Goal: Complete application form

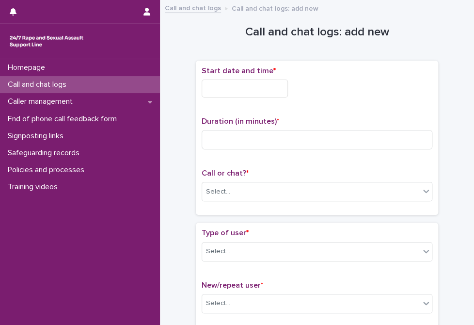
click at [251, 92] on input "text" at bounding box center [245, 89] width 86 height 18
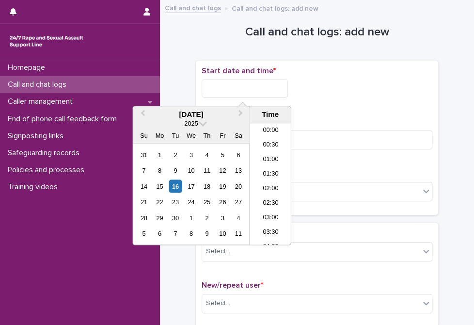
scroll to position [499, 0]
click at [262, 171] on li "18:30" at bounding box center [270, 169] width 41 height 15
click at [271, 92] on input "**********" at bounding box center [245, 89] width 86 height 18
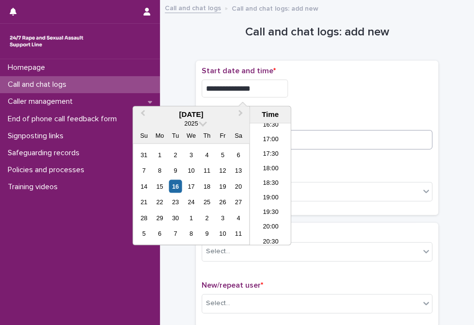
type input "**********"
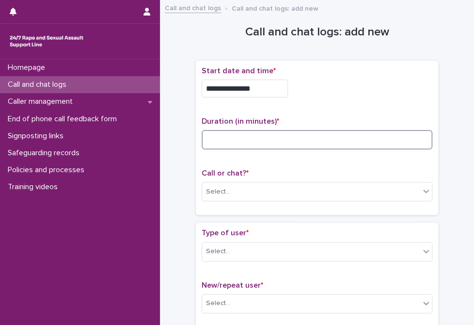
click at [322, 139] on input at bounding box center [317, 139] width 231 height 19
type input "**"
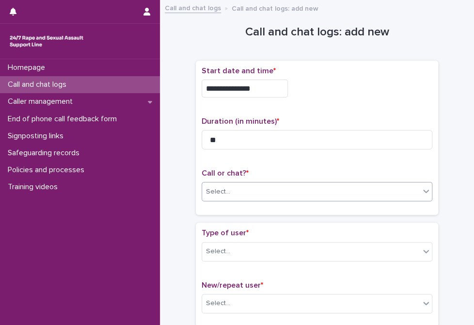
click at [222, 193] on div "Select..." at bounding box center [218, 192] width 24 height 10
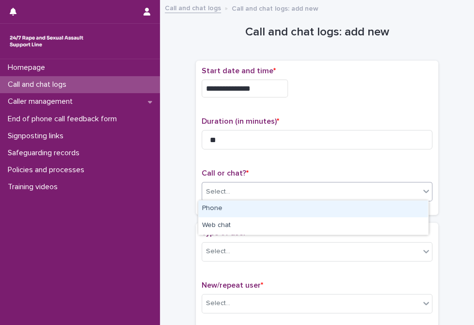
click at [217, 206] on div "Phone" at bounding box center [313, 208] width 230 height 17
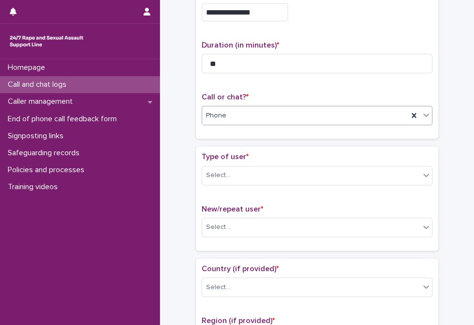
scroll to position [97, 0]
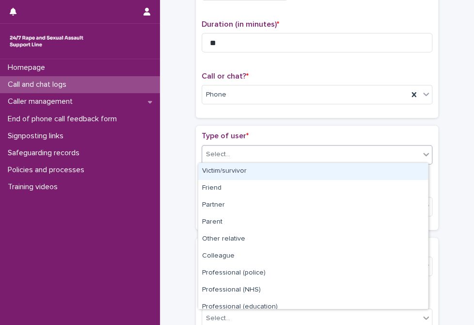
click at [253, 152] on div "Select..." at bounding box center [311, 154] width 218 height 16
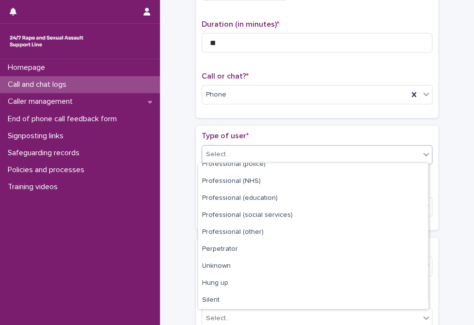
scroll to position [0, 0]
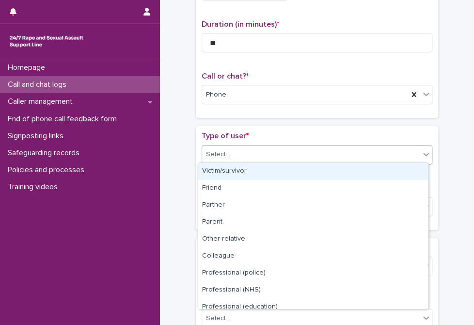
click at [275, 175] on div "Victim/survivor" at bounding box center [313, 171] width 230 height 17
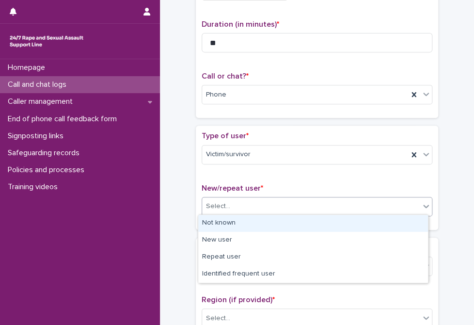
click at [268, 204] on div "Select..." at bounding box center [311, 206] width 218 height 16
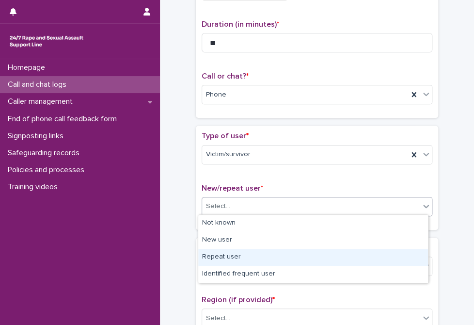
click at [241, 260] on div "Repeat user" at bounding box center [313, 257] width 230 height 17
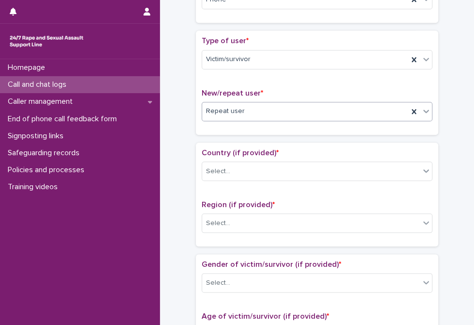
scroll to position [194, 0]
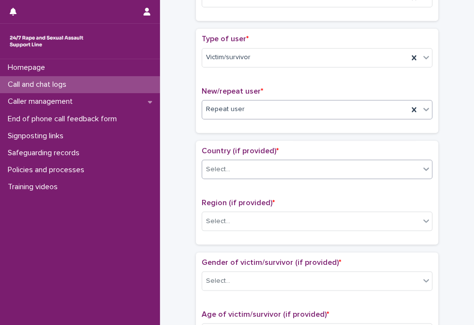
click at [253, 176] on body "**********" at bounding box center [237, 162] width 474 height 325
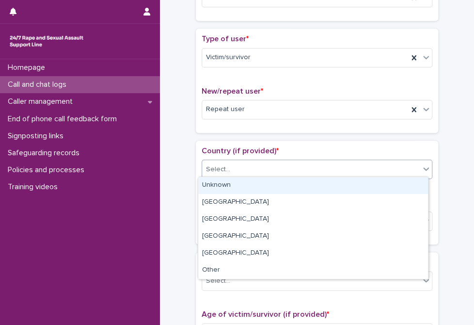
click at [251, 184] on div "Unknown" at bounding box center [313, 185] width 230 height 17
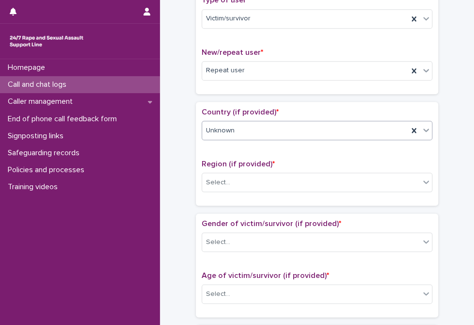
scroll to position [291, 0]
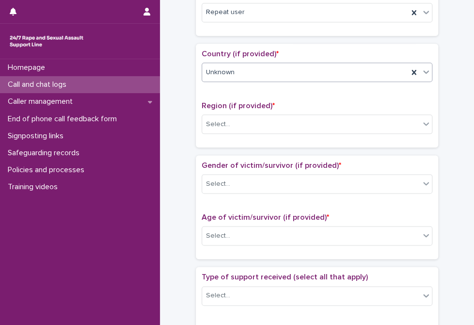
click at [242, 134] on div "Region (if provided) * Select..." at bounding box center [317, 121] width 231 height 40
click at [242, 125] on div "Select..." at bounding box center [311, 124] width 218 height 16
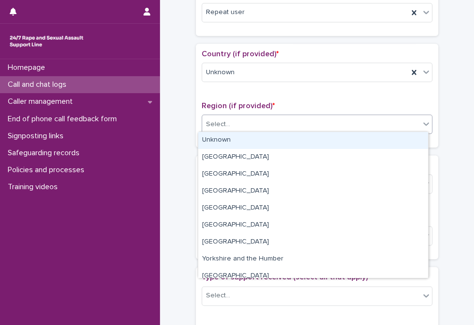
click at [240, 140] on div "Unknown" at bounding box center [313, 140] width 230 height 17
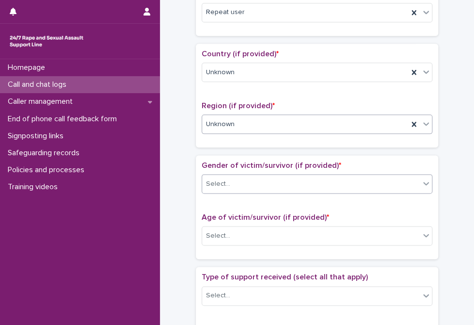
click at [240, 182] on div "Select..." at bounding box center [311, 184] width 218 height 16
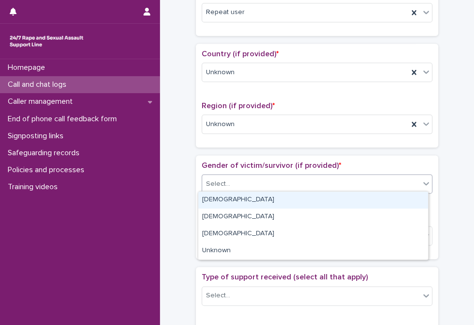
click at [234, 203] on div "[DEMOGRAPHIC_DATA]" at bounding box center [313, 200] width 230 height 17
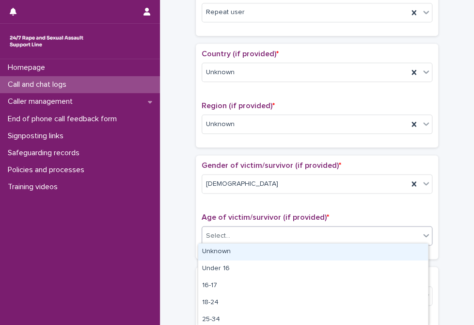
click at [230, 234] on div "Select..." at bounding box center [311, 236] width 218 height 16
click at [228, 247] on div "Unknown" at bounding box center [313, 251] width 230 height 17
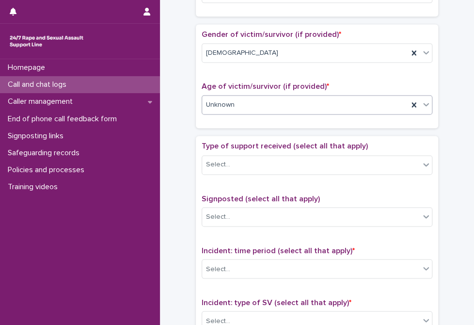
scroll to position [436, 0]
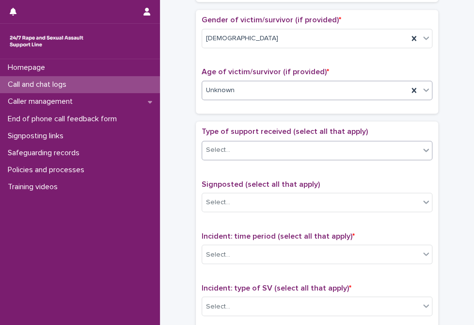
click at [244, 150] on div "Select..." at bounding box center [311, 150] width 218 height 16
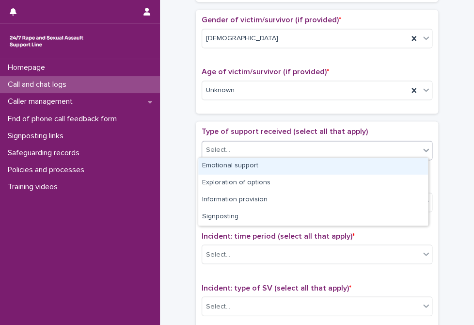
click at [243, 168] on div "Emotional support" at bounding box center [313, 166] width 230 height 17
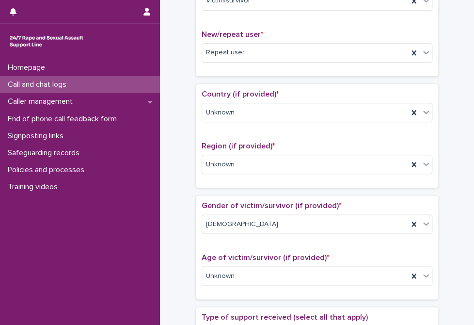
scroll to position [242, 0]
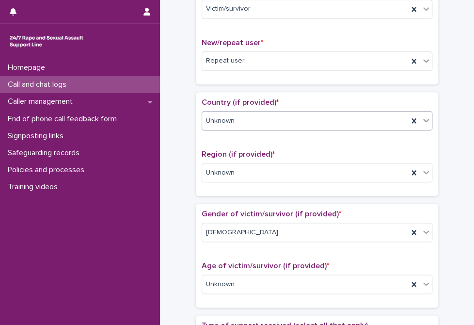
click at [257, 123] on div "Unknown" at bounding box center [305, 121] width 206 height 16
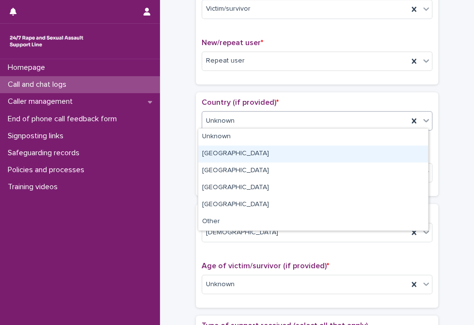
click at [247, 156] on div "[GEOGRAPHIC_DATA]" at bounding box center [313, 153] width 230 height 17
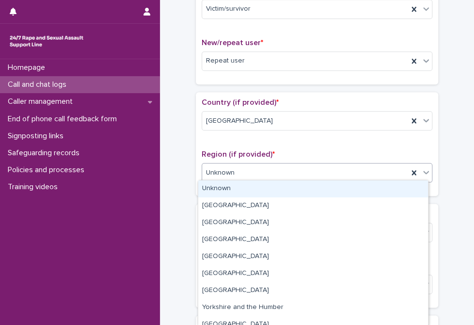
click at [244, 169] on div "Unknown" at bounding box center [305, 173] width 206 height 16
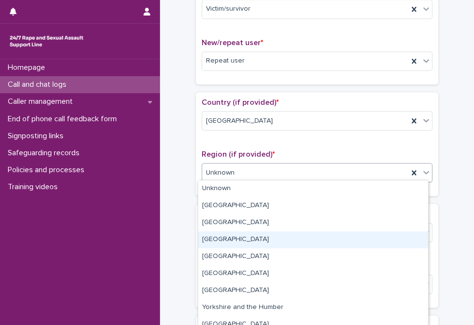
click at [256, 239] on div "[GEOGRAPHIC_DATA]" at bounding box center [313, 239] width 230 height 17
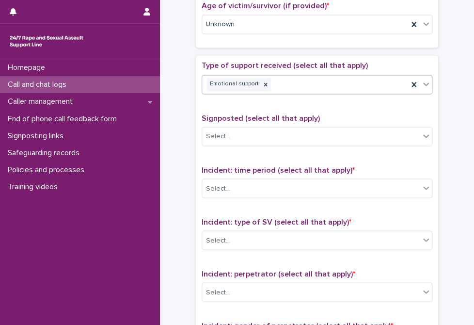
scroll to position [533, 0]
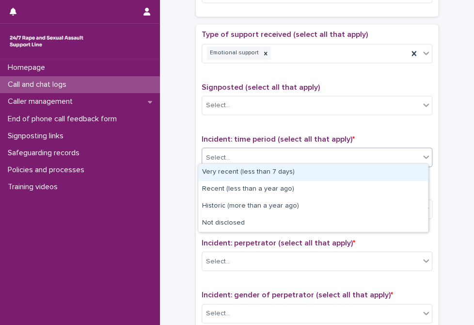
click at [235, 160] on div "Select..." at bounding box center [311, 157] width 218 height 16
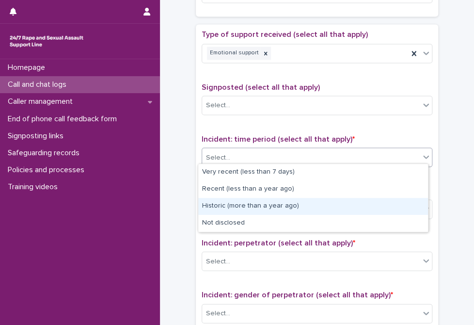
click at [230, 199] on div "Historic (more than a year ago)" at bounding box center [313, 206] width 230 height 17
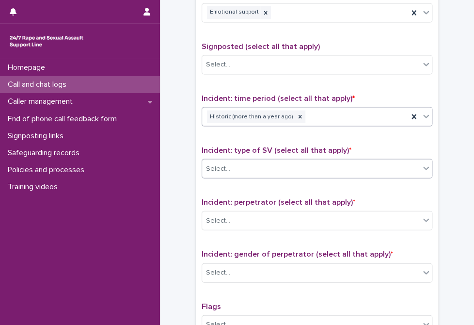
scroll to position [630, 0]
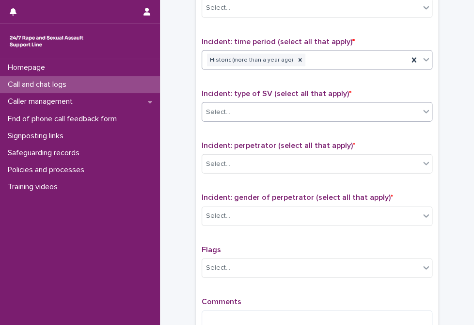
click at [279, 108] on div "Select..." at bounding box center [311, 112] width 218 height 16
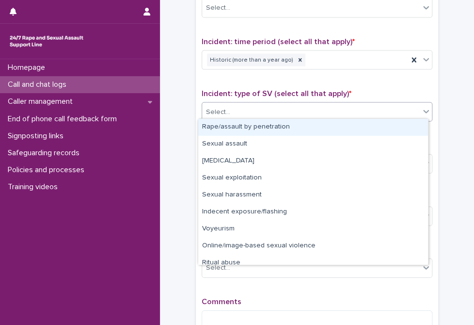
click at [271, 127] on div "Rape/assault by penetration" at bounding box center [313, 127] width 230 height 17
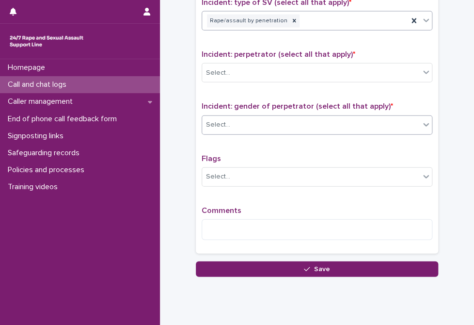
scroll to position [727, 0]
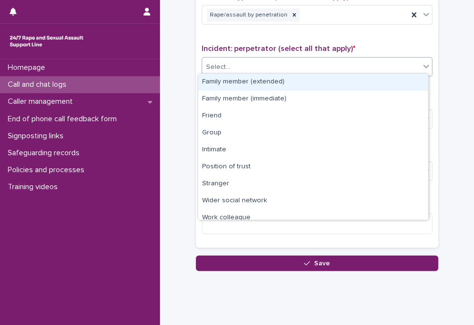
click at [261, 64] on div "Select..." at bounding box center [311, 67] width 218 height 16
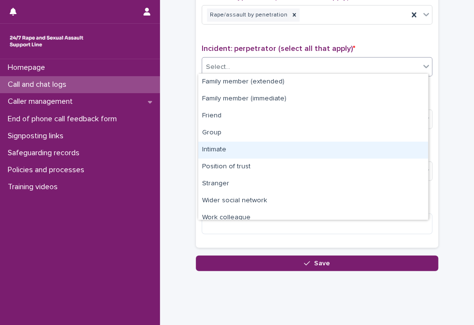
scroll to position [41, 0]
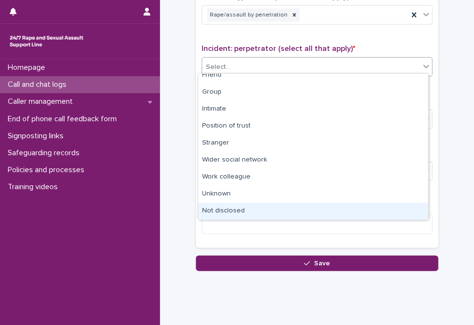
click at [233, 204] on div "Not disclosed" at bounding box center [313, 211] width 230 height 17
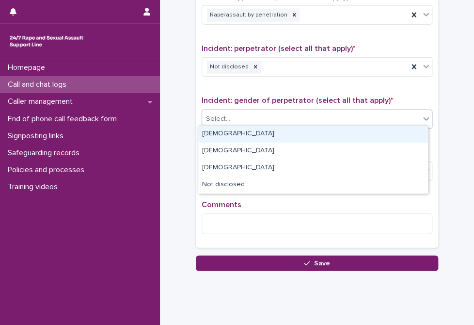
click at [258, 116] on div "Select..." at bounding box center [311, 119] width 218 height 16
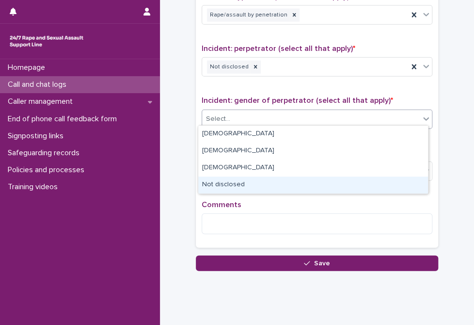
click at [231, 187] on div "Not disclosed" at bounding box center [313, 184] width 230 height 17
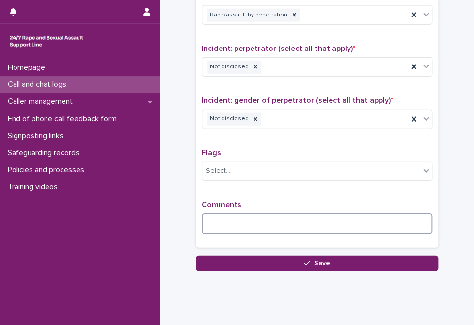
click at [226, 214] on textarea at bounding box center [317, 223] width 231 height 21
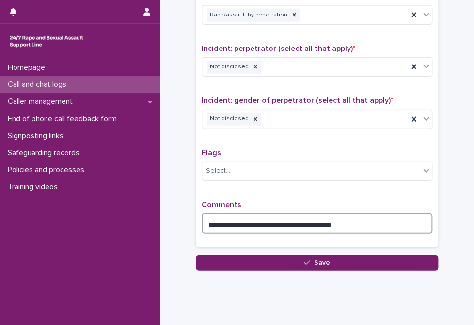
click at [367, 219] on textarea "**********" at bounding box center [317, 223] width 231 height 21
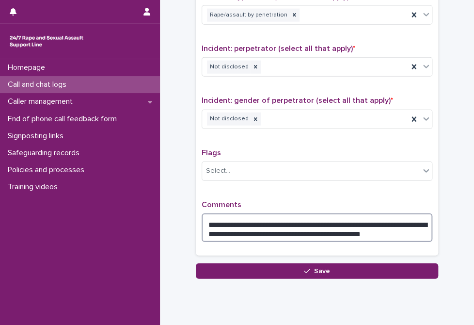
click at [327, 220] on textarea "**********" at bounding box center [317, 227] width 231 height 29
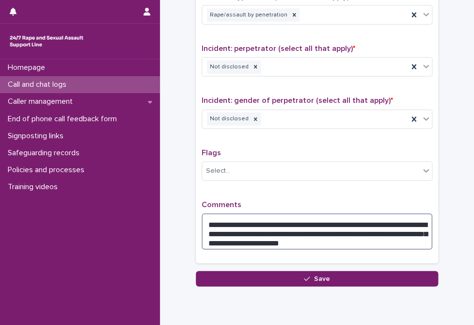
click at [296, 225] on textarea "**********" at bounding box center [317, 231] width 231 height 37
click at [322, 229] on textarea "**********" at bounding box center [317, 231] width 231 height 37
click at [375, 234] on textarea "**********" at bounding box center [317, 231] width 231 height 37
drag, startPoint x: 393, startPoint y: 241, endPoint x: 394, endPoint y: 233, distance: 8.4
click at [392, 241] on textarea "**********" at bounding box center [317, 231] width 231 height 37
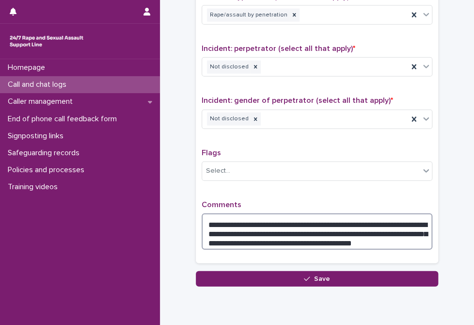
click at [401, 241] on textarea "**********" at bounding box center [317, 231] width 231 height 37
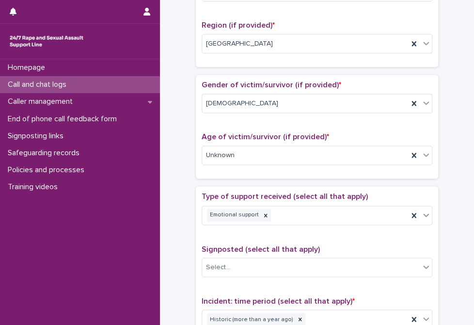
scroll to position [727, 0]
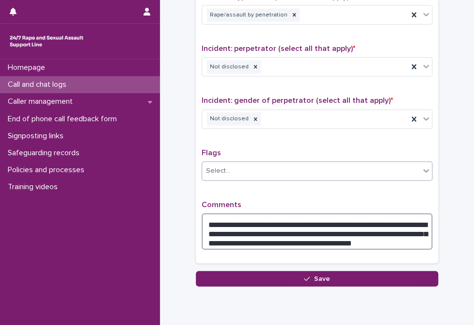
type textarea "**********"
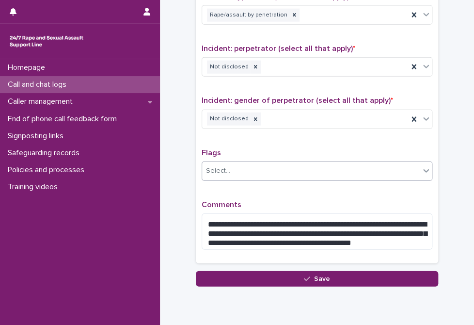
click at [351, 166] on div "Select..." at bounding box center [311, 171] width 218 height 16
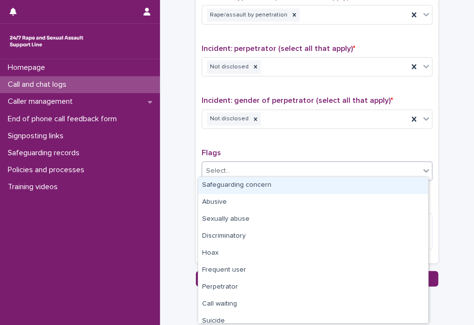
click at [351, 166] on div "Select..." at bounding box center [311, 171] width 218 height 16
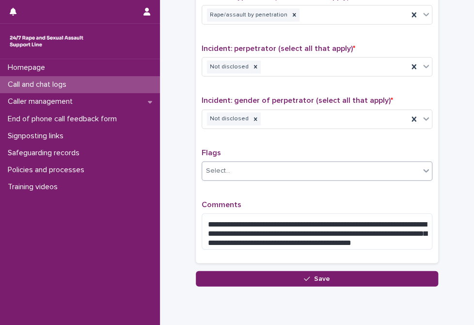
click at [351, 274] on button "Save" at bounding box center [317, 279] width 242 height 16
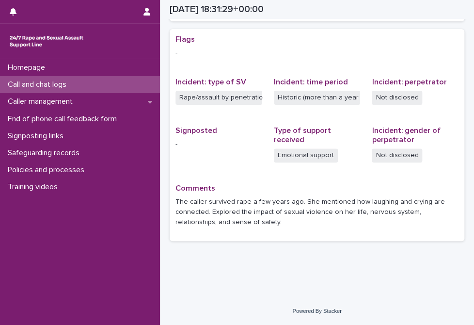
scroll to position [191, 0]
click at [37, 86] on p "Call and chat logs" at bounding box center [39, 84] width 70 height 9
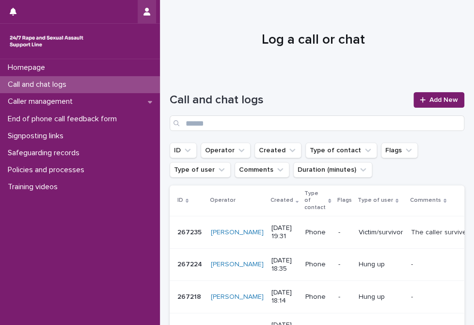
click at [141, 12] on button "button" at bounding box center [147, 11] width 18 height 23
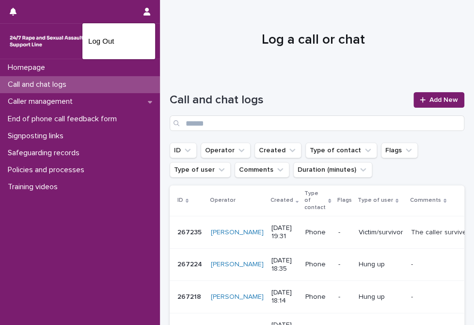
click at [229, 19] on div at bounding box center [237, 162] width 474 height 325
